Goal: Transaction & Acquisition: Purchase product/service

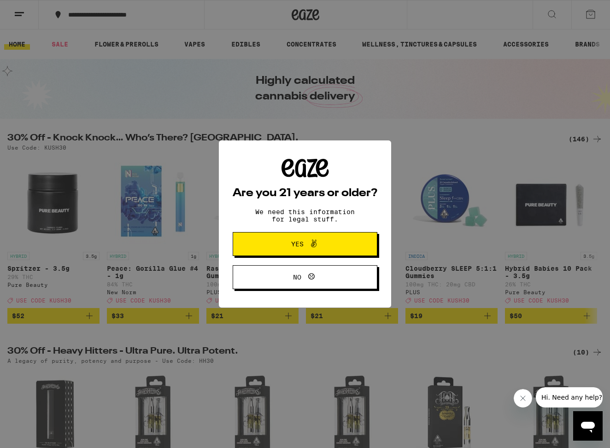
click at [311, 246] on icon at bounding box center [314, 244] width 6 height 8
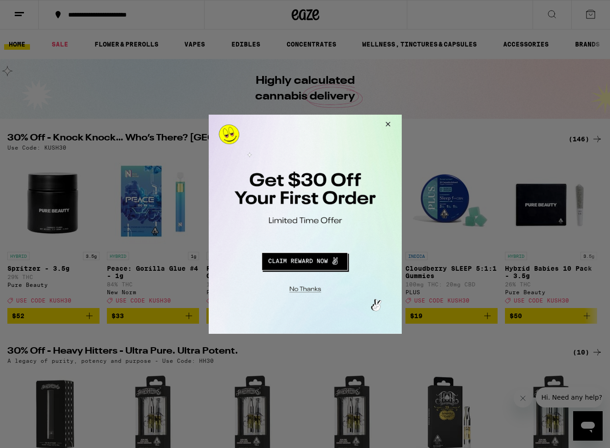
click at [554, 16] on div at bounding box center [305, 224] width 610 height 448
click at [387, 123] on button "Close Modal" at bounding box center [386, 125] width 25 height 22
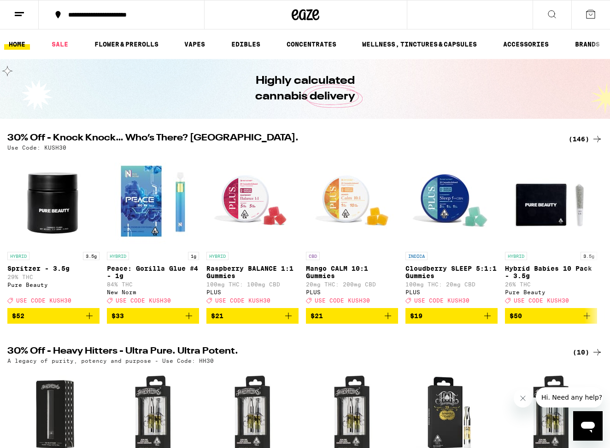
click at [549, 16] on icon at bounding box center [551, 14] width 7 height 7
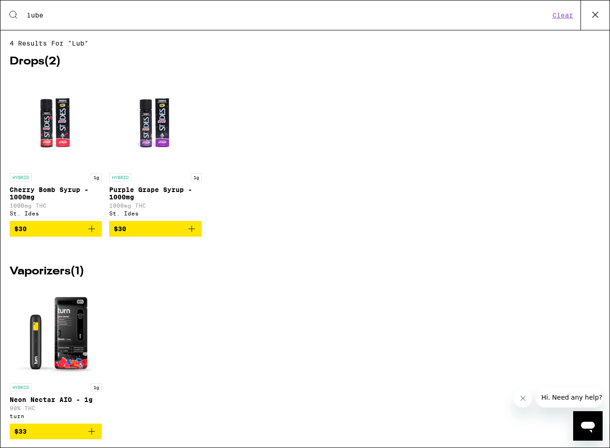
type input "lube"
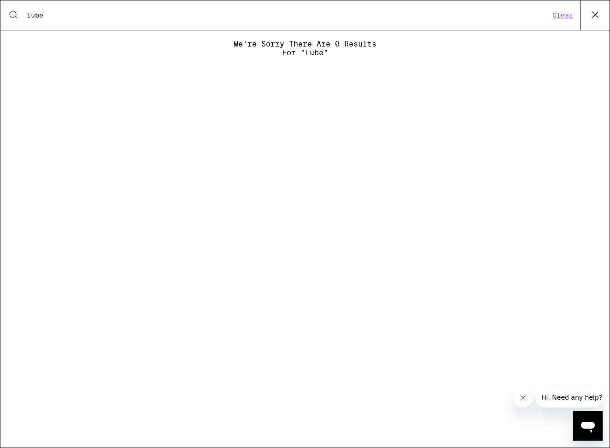
click at [593, 14] on icon at bounding box center [595, 15] width 14 height 14
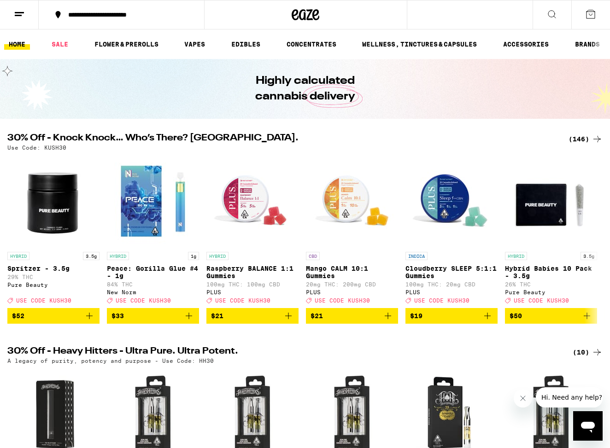
click at [20, 48] on link "HOME" at bounding box center [17, 44] width 26 height 11
click at [461, 45] on link "WELLNESS, TINCTURES & CAPSULES" at bounding box center [420, 44] width 124 height 11
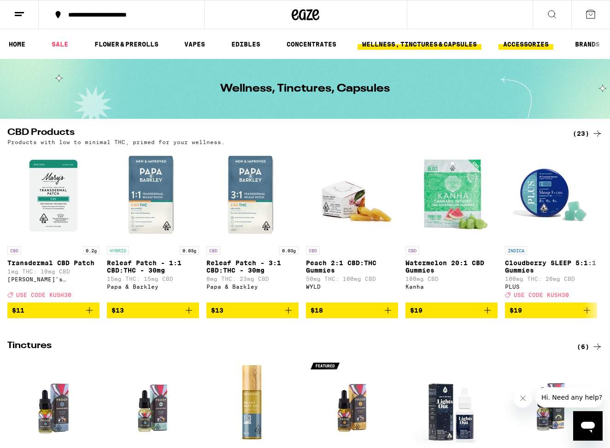
click at [523, 46] on link "ACCESSORIES" at bounding box center [525, 44] width 55 height 11
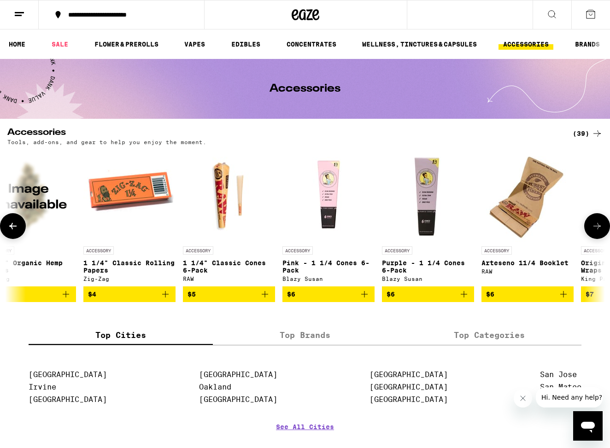
scroll to position [0, 1020]
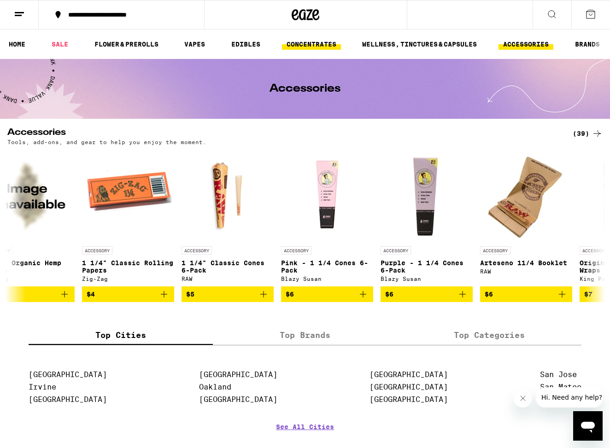
click at [306, 43] on link "CONCENTRATES" at bounding box center [311, 44] width 59 height 11
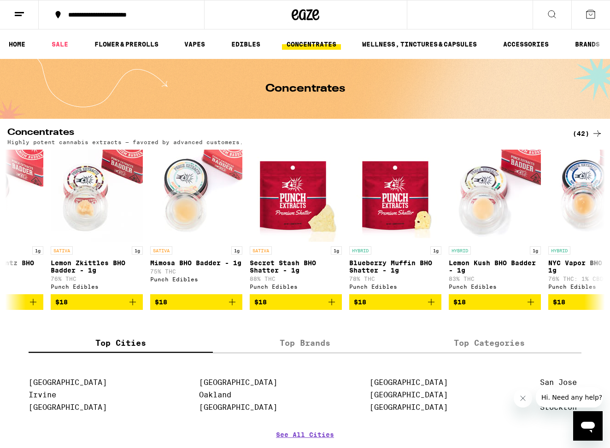
scroll to position [0, 658]
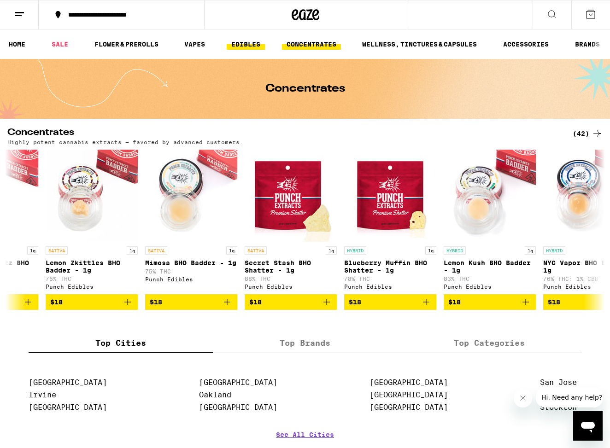
click at [248, 42] on link "EDIBLES" at bounding box center [246, 44] width 38 height 11
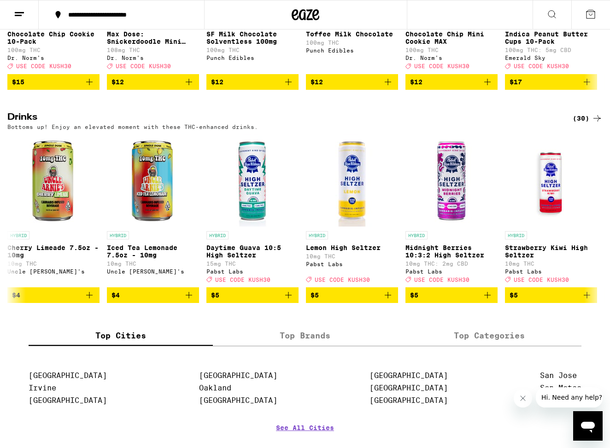
scroll to position [554, 0]
